Goal: Task Accomplishment & Management: Complete application form

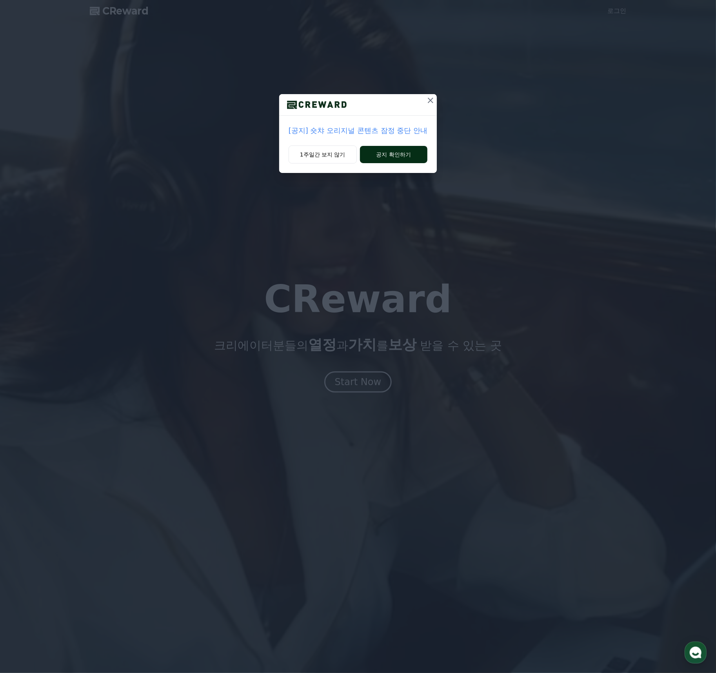
click at [384, 163] on button "공지 확인하기" at bounding box center [394, 154] width 68 height 17
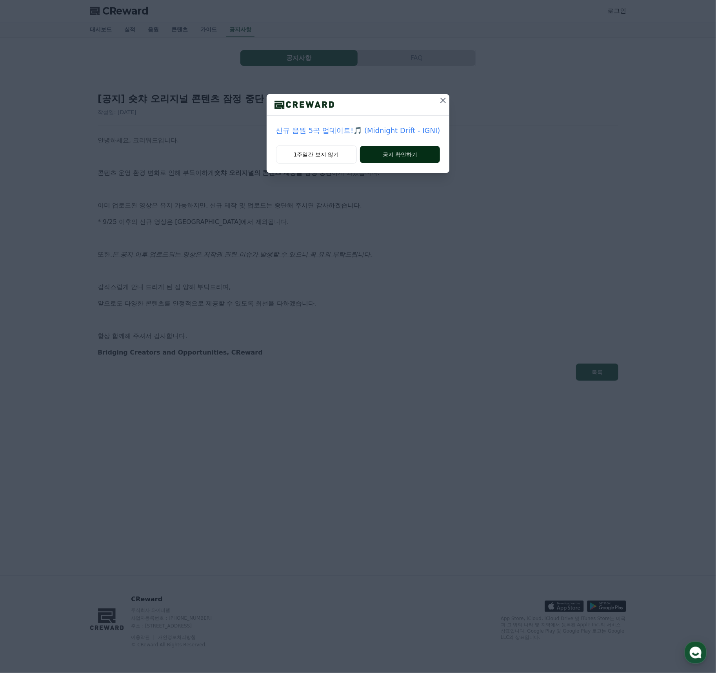
click at [386, 163] on button "공지 확인하기" at bounding box center [400, 154] width 80 height 17
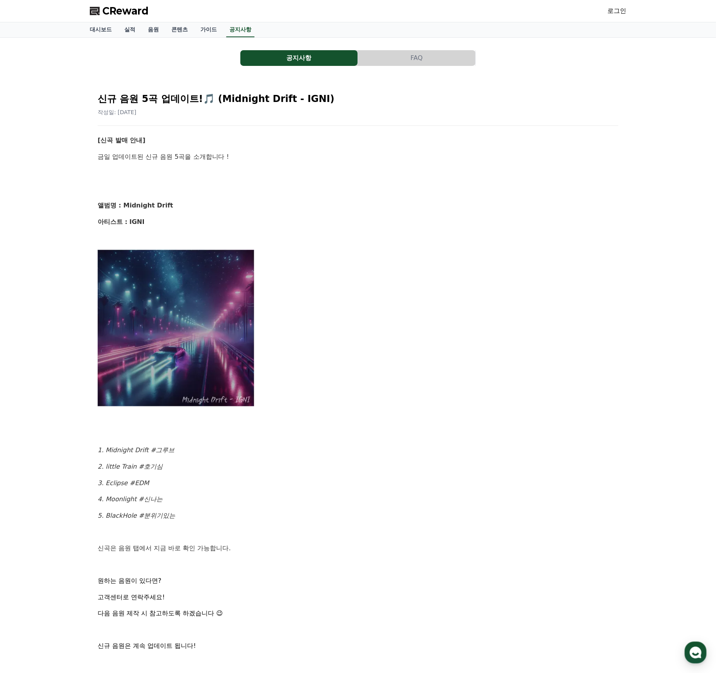
click at [617, 15] on link "로그인" at bounding box center [616, 10] width 19 height 9
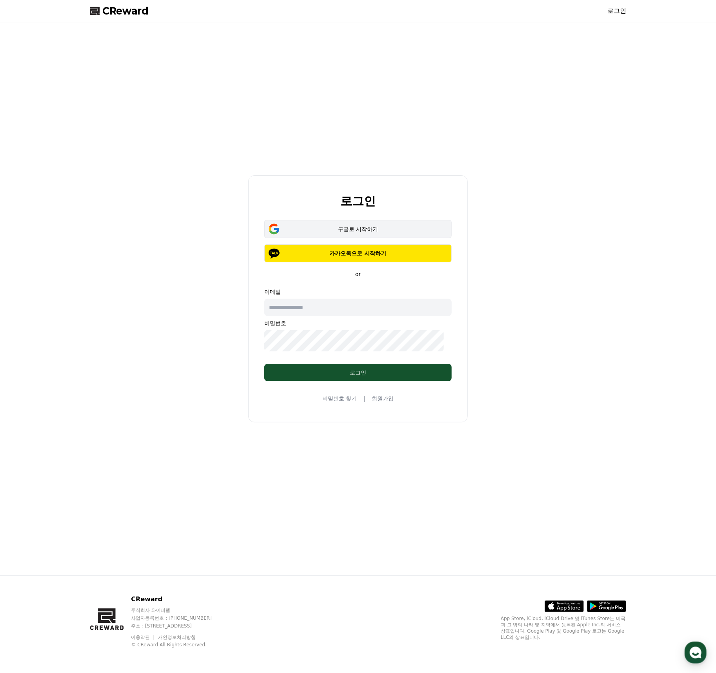
click at [387, 220] on button "구글로 시작하기" at bounding box center [357, 229] width 187 height 18
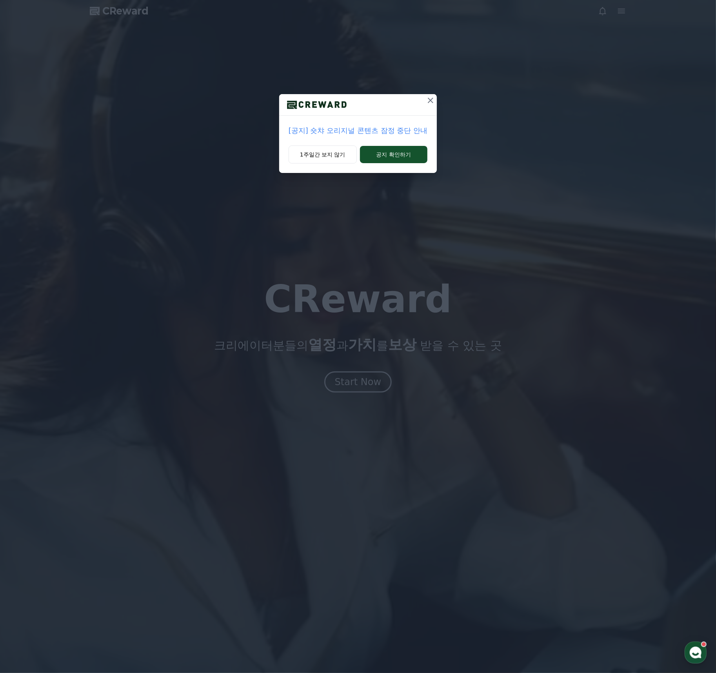
click at [433, 103] on icon at bounding box center [430, 100] width 5 height 5
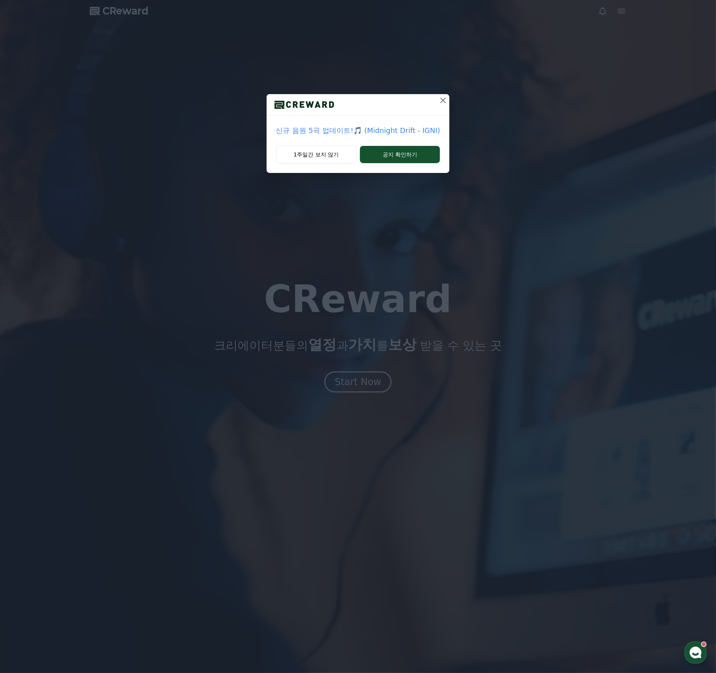
click at [447, 105] on icon at bounding box center [442, 100] width 9 height 9
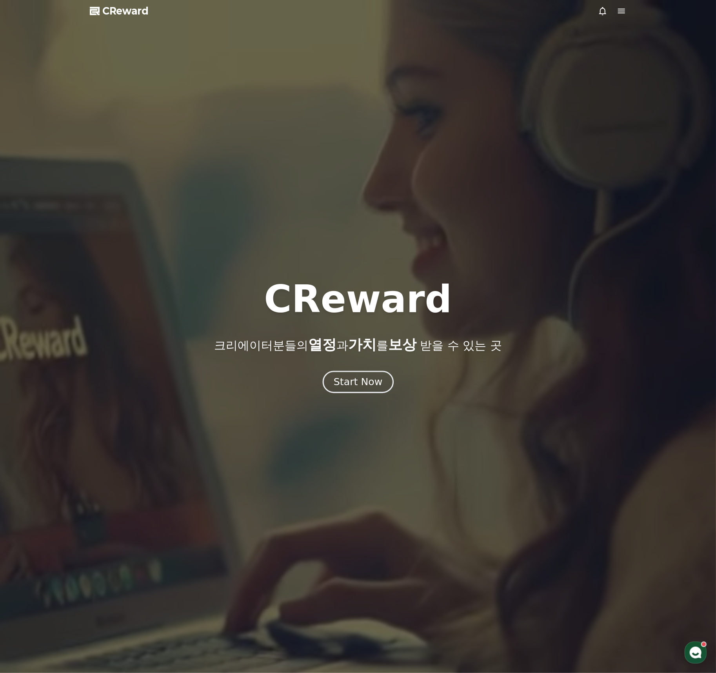
click at [363, 388] on div "Start Now" at bounding box center [358, 381] width 49 height 13
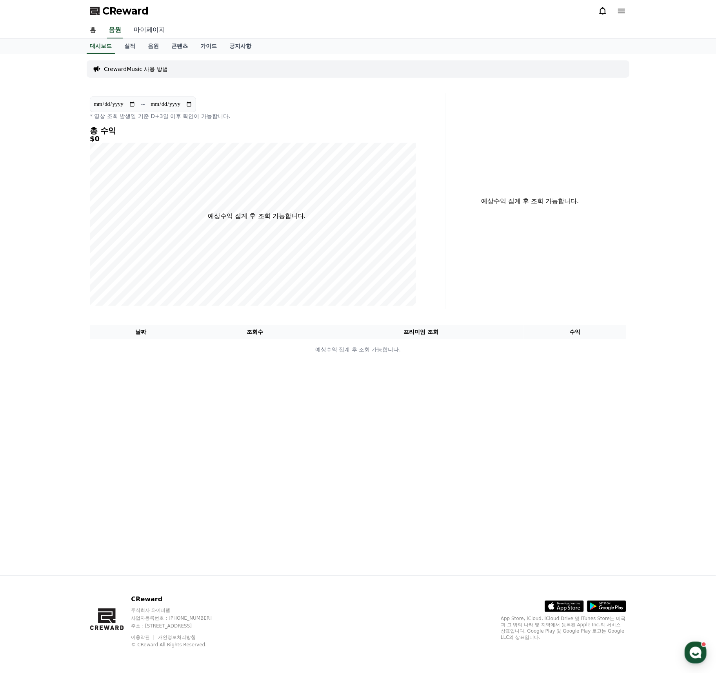
click at [155, 38] on link "마이페이지" at bounding box center [149, 30] width 44 height 16
select select "**********"
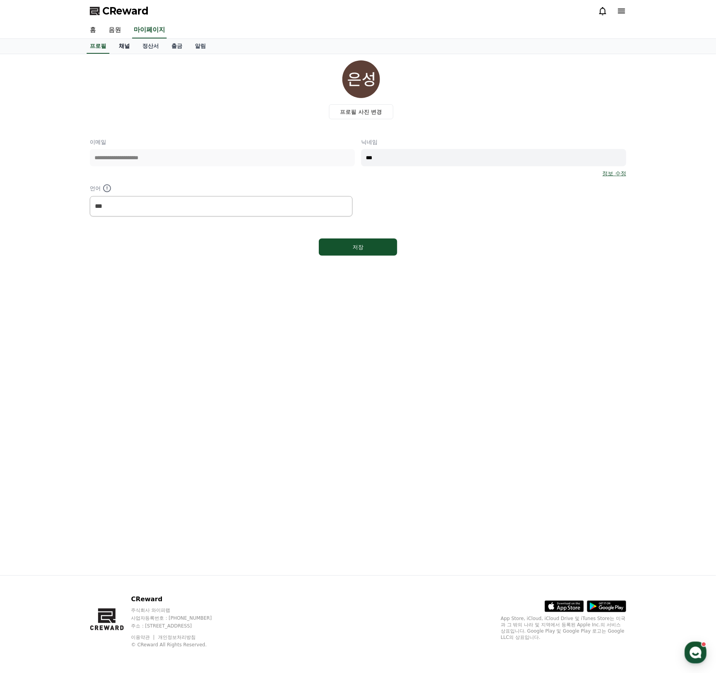
click at [136, 54] on link "채널" at bounding box center [124, 46] width 24 height 15
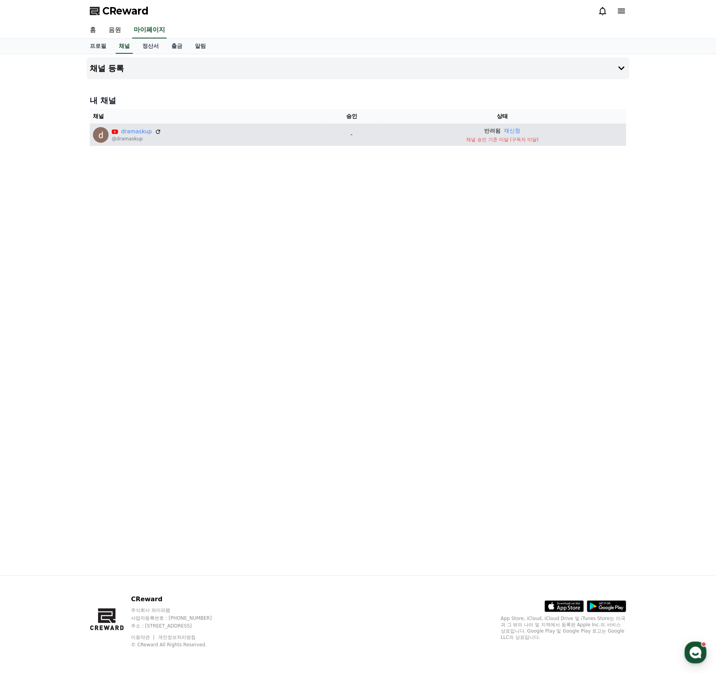
click at [494, 135] on p "반려됨" at bounding box center [492, 131] width 16 height 8
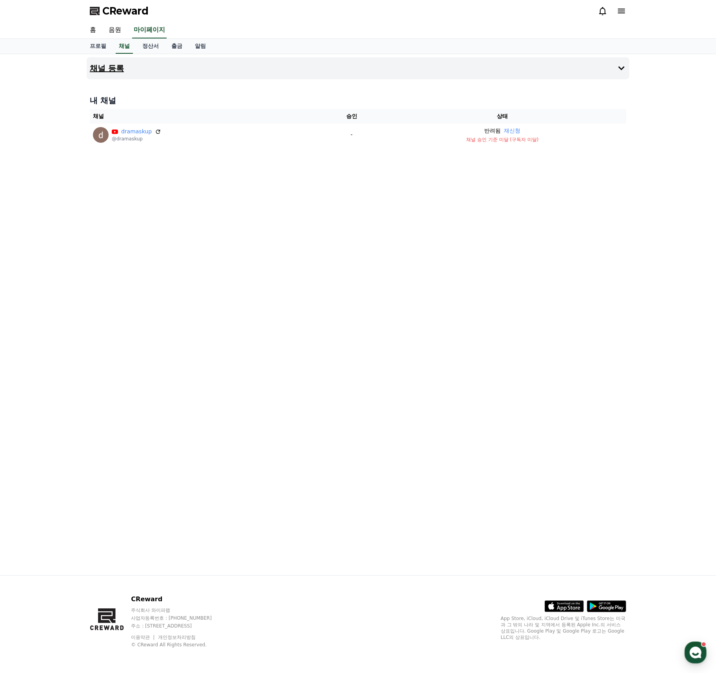
click at [557, 79] on button "채널 등록" at bounding box center [358, 68] width 542 height 22
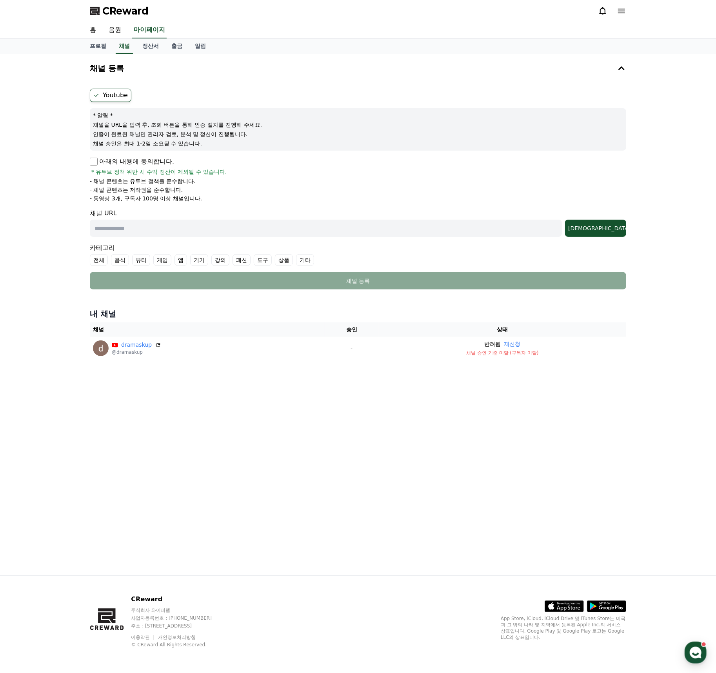
click at [174, 237] on input "text" at bounding box center [326, 228] width 472 height 17
paste input "**********"
type input "**********"
click at [314, 266] on label "기타" at bounding box center [305, 260] width 18 height 12
click at [614, 237] on button "조회" at bounding box center [595, 228] width 61 height 17
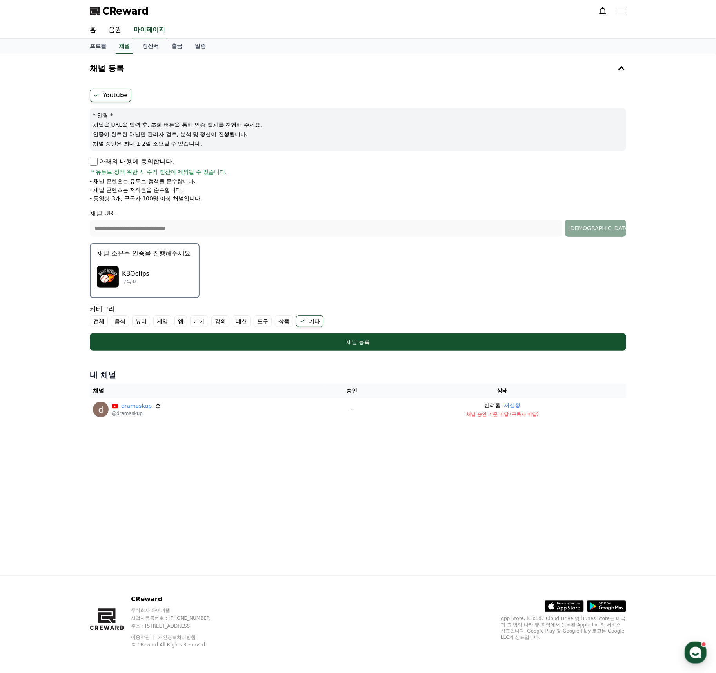
click at [177, 292] on div "KBOclips 구독 0" at bounding box center [145, 276] width 96 height 31
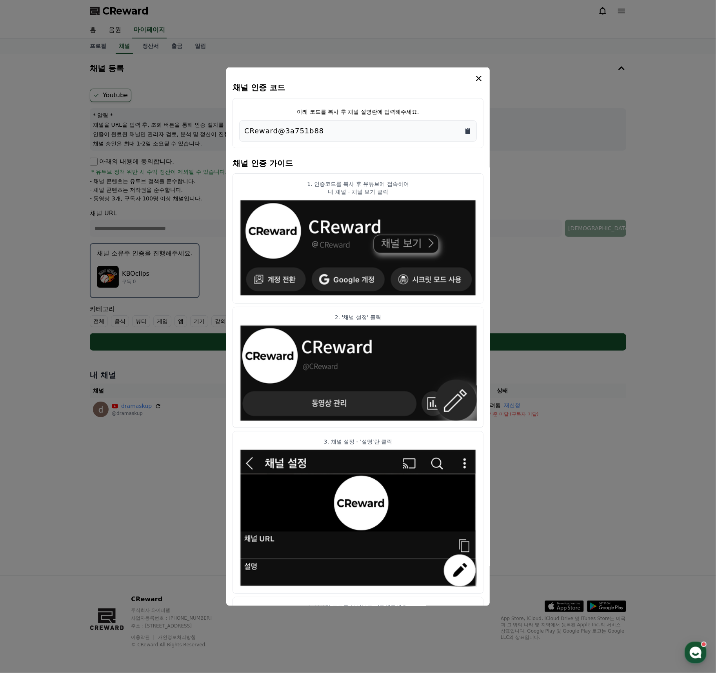
click at [470, 134] on icon "Copy to clipboard" at bounding box center [467, 131] width 5 height 6
click at [481, 81] on icon "modal" at bounding box center [478, 78] width 5 height 5
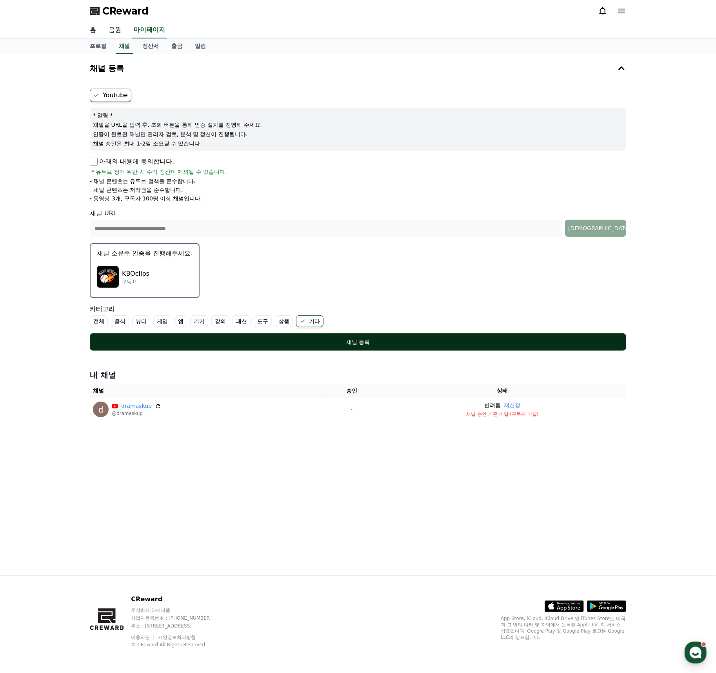
click at [381, 350] on button "채널 등록" at bounding box center [358, 341] width 536 height 17
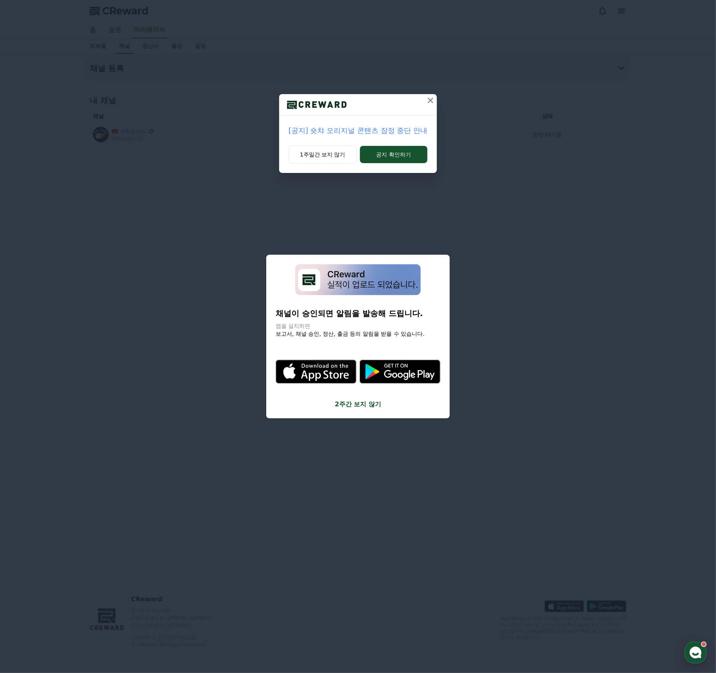
click at [433, 103] on icon at bounding box center [430, 100] width 5 height 5
